Goal: Task Accomplishment & Management: Use online tool/utility

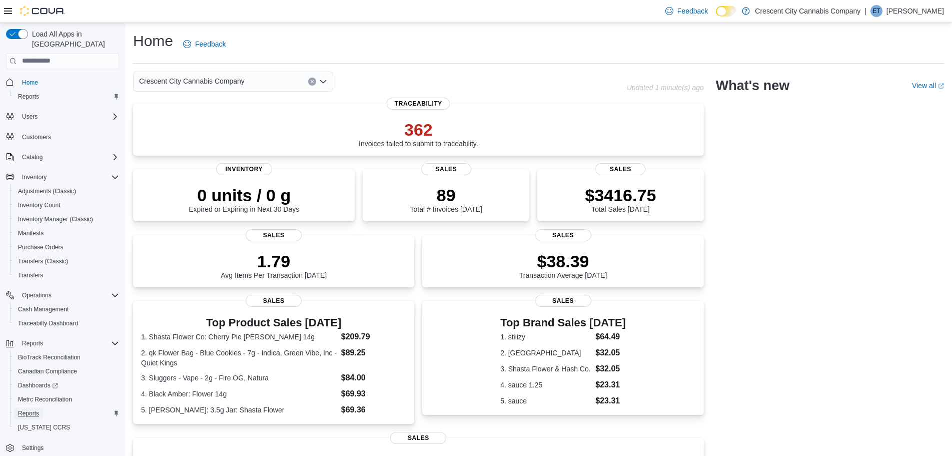
click at [30, 409] on span "Reports" at bounding box center [28, 413] width 21 height 8
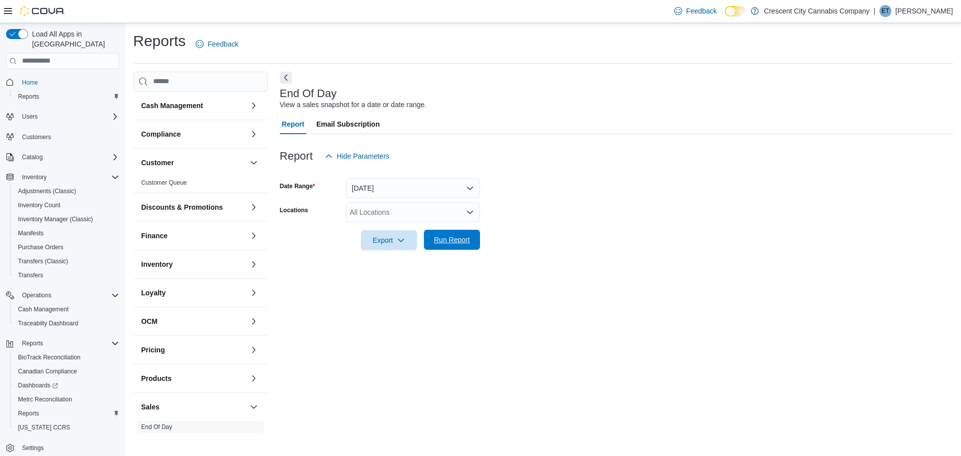
click at [444, 247] on span "Run Report" at bounding box center [452, 240] width 44 height 20
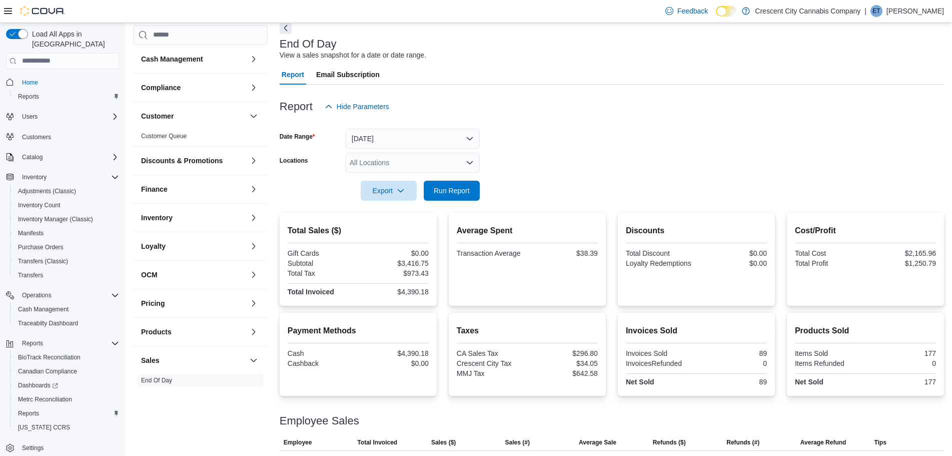
scroll to position [50, 0]
